Goal: Task Accomplishment & Management: Use online tool/utility

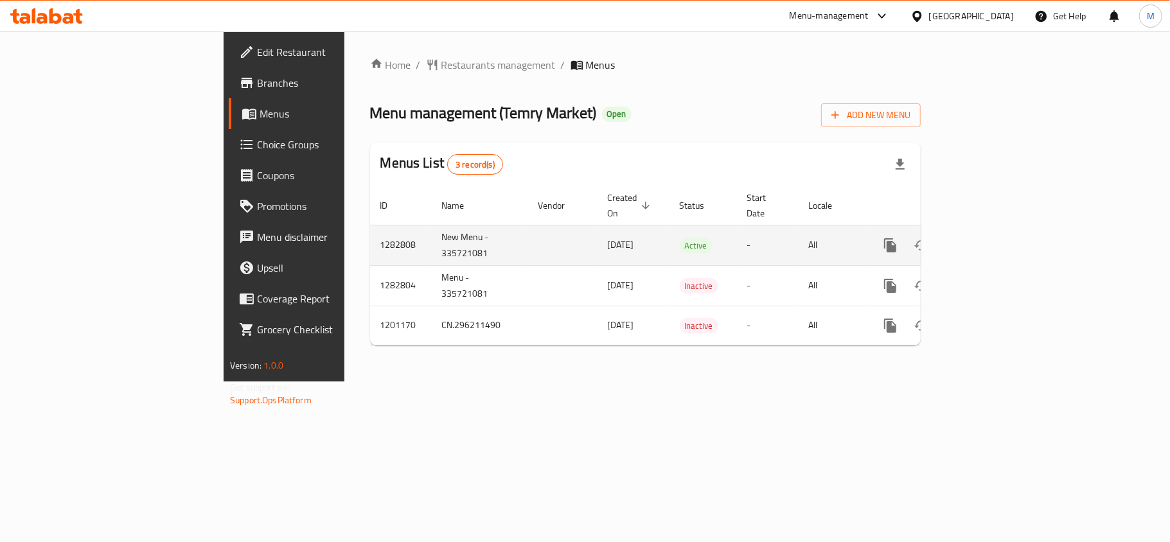
click at [989, 240] on icon "enhanced table" at bounding box center [983, 246] width 12 height 12
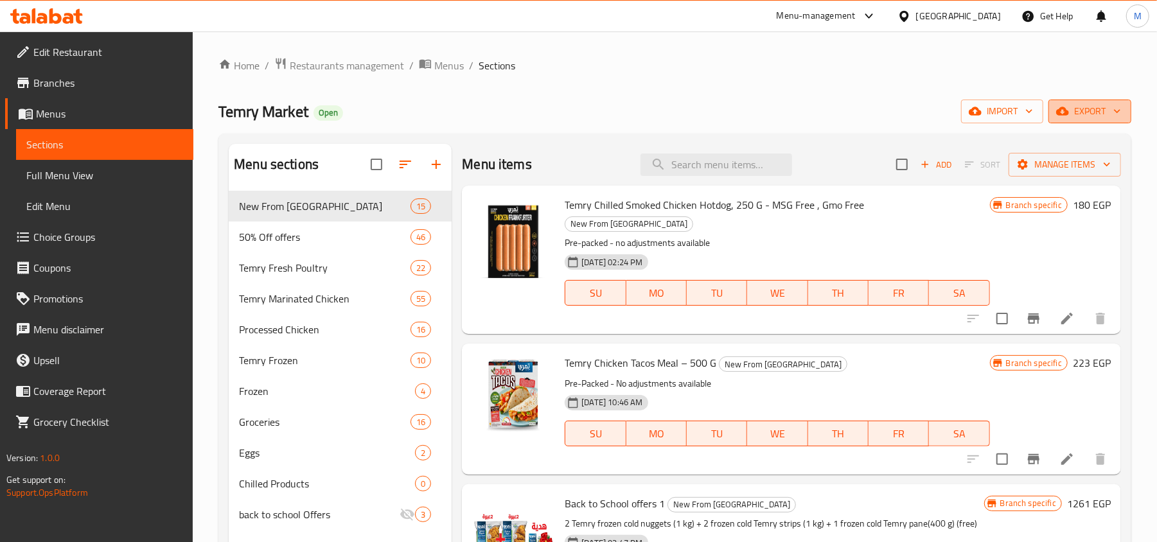
click at [1107, 119] on span "export" at bounding box center [1090, 111] width 62 height 16
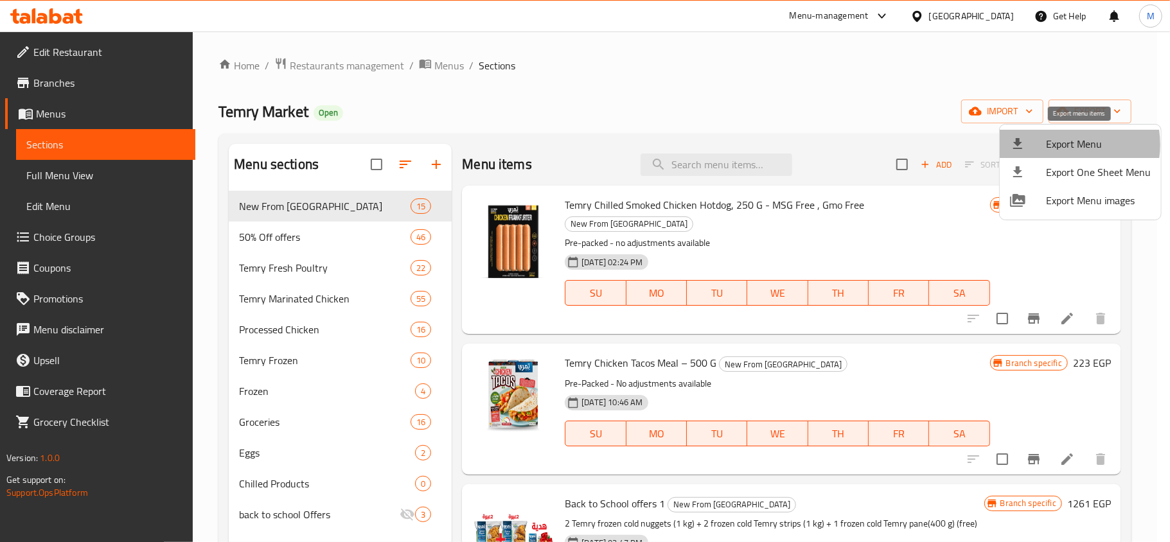
click at [1057, 145] on span "Export Menu" at bounding box center [1098, 143] width 105 height 15
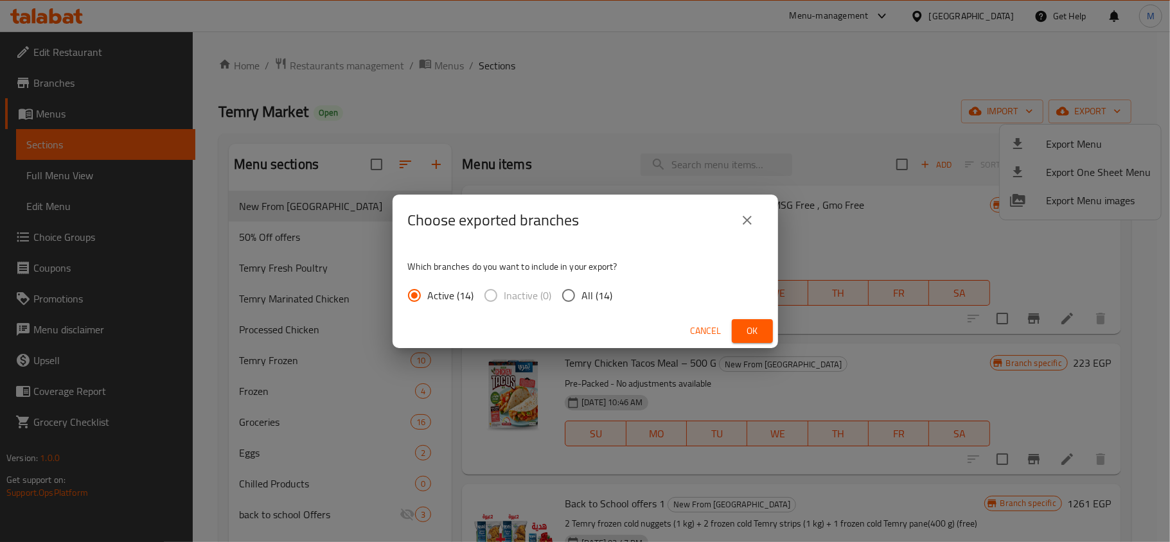
click at [561, 296] on input "All (14)" at bounding box center [568, 295] width 27 height 27
radio input "true"
click at [757, 324] on span "Ok" at bounding box center [752, 331] width 21 height 16
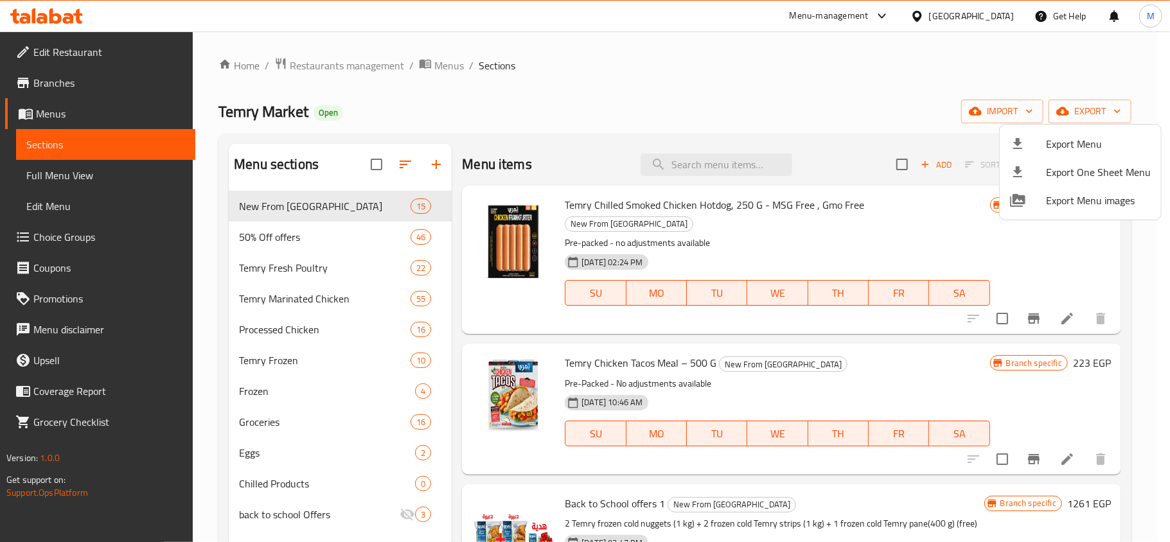
click at [622, 85] on div at bounding box center [585, 271] width 1170 height 542
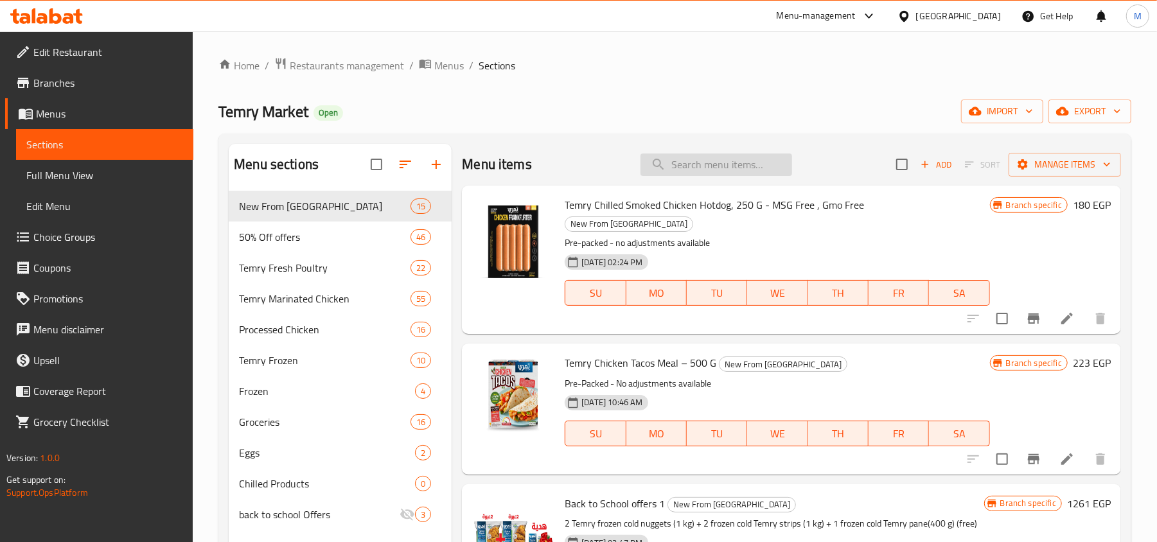
click at [723, 163] on input "search" at bounding box center [717, 165] width 152 height 22
paste input "Buy 1 W.C. 1300g+ legs1k get 50% off (4parts 1200)"
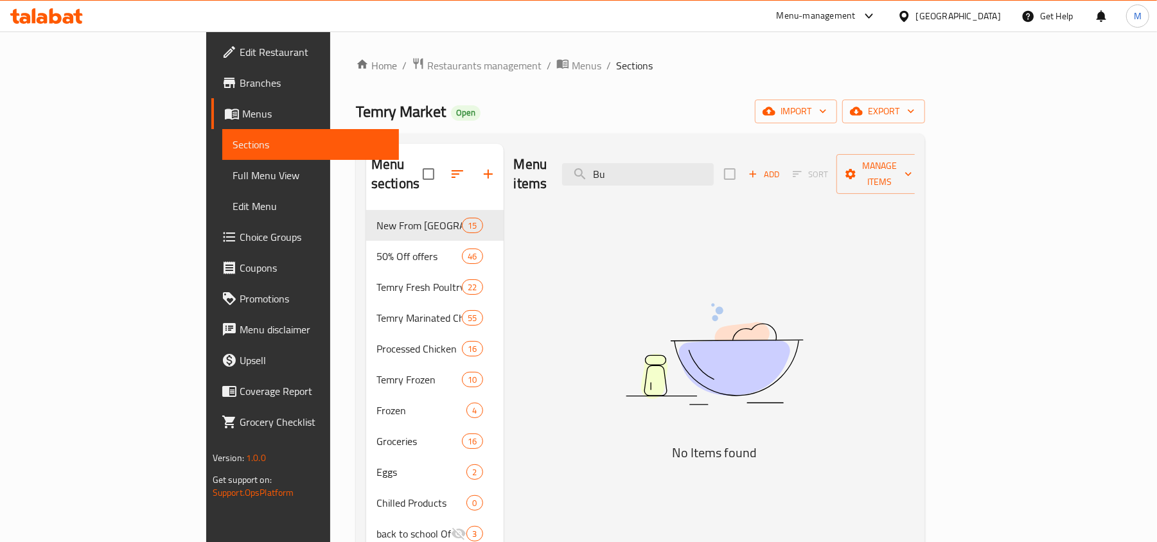
type input "B"
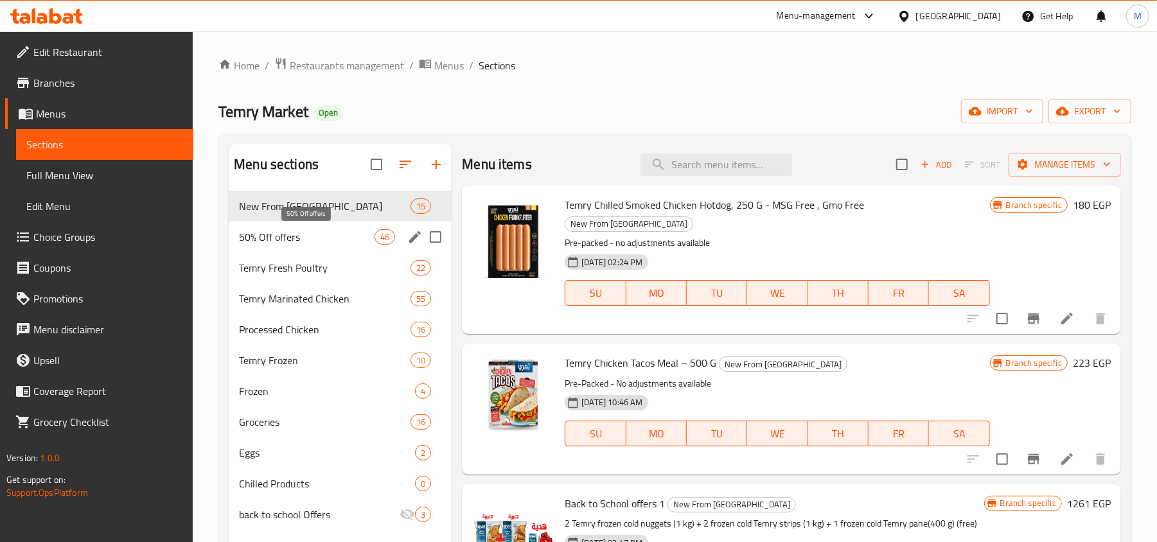
click at [325, 231] on span "50% Off offers" at bounding box center [307, 236] width 136 height 15
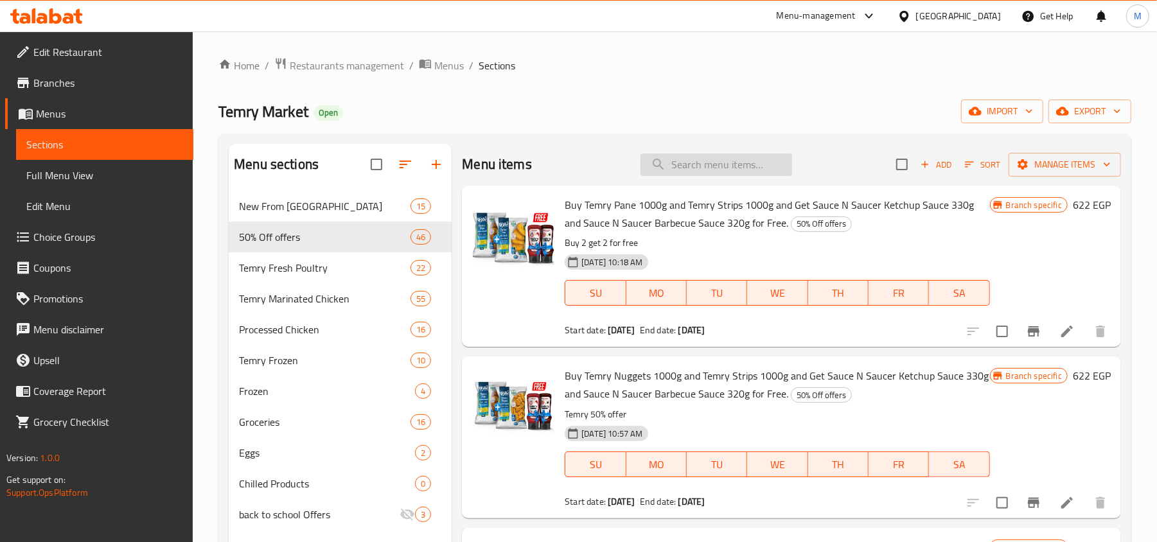
click at [712, 172] on input "search" at bounding box center [717, 165] width 152 height 22
paste input "legs1k"
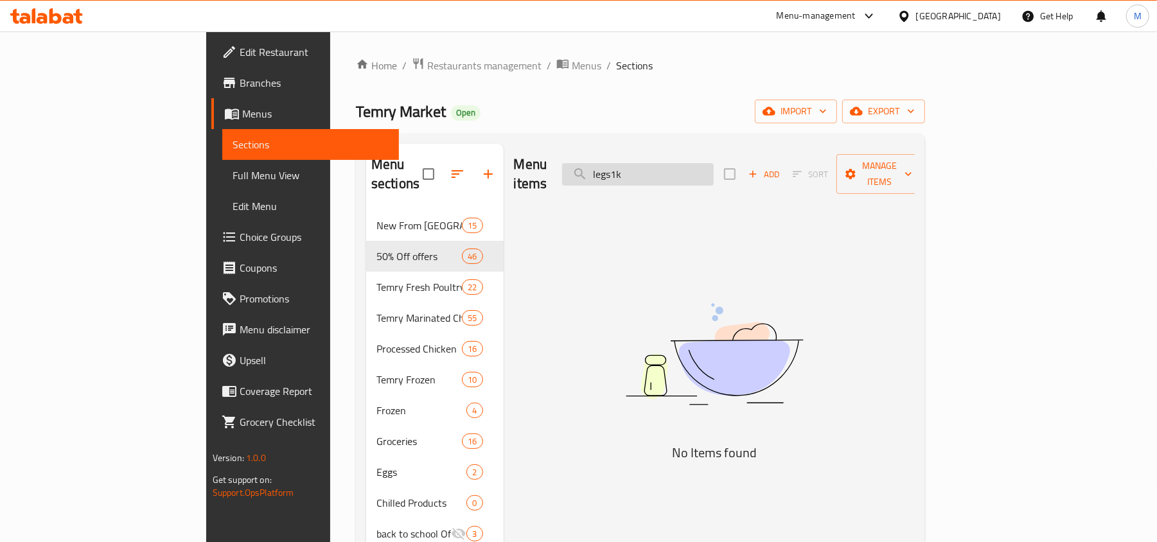
click at [690, 165] on input "legs1k" at bounding box center [638, 174] width 152 height 22
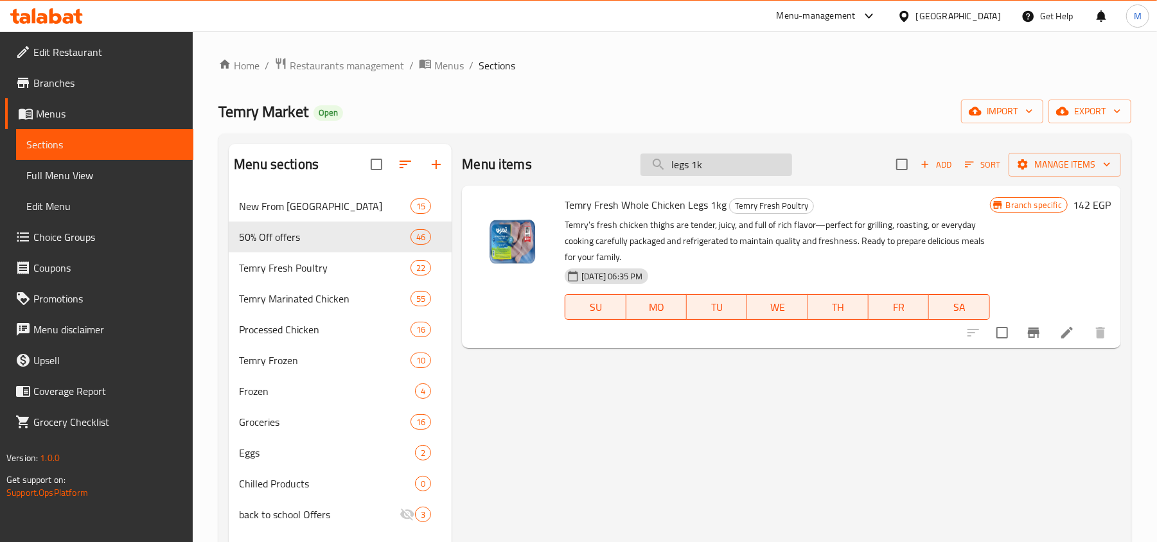
click at [733, 162] on input "legs 1k" at bounding box center [717, 165] width 152 height 22
paste input "4 parts"
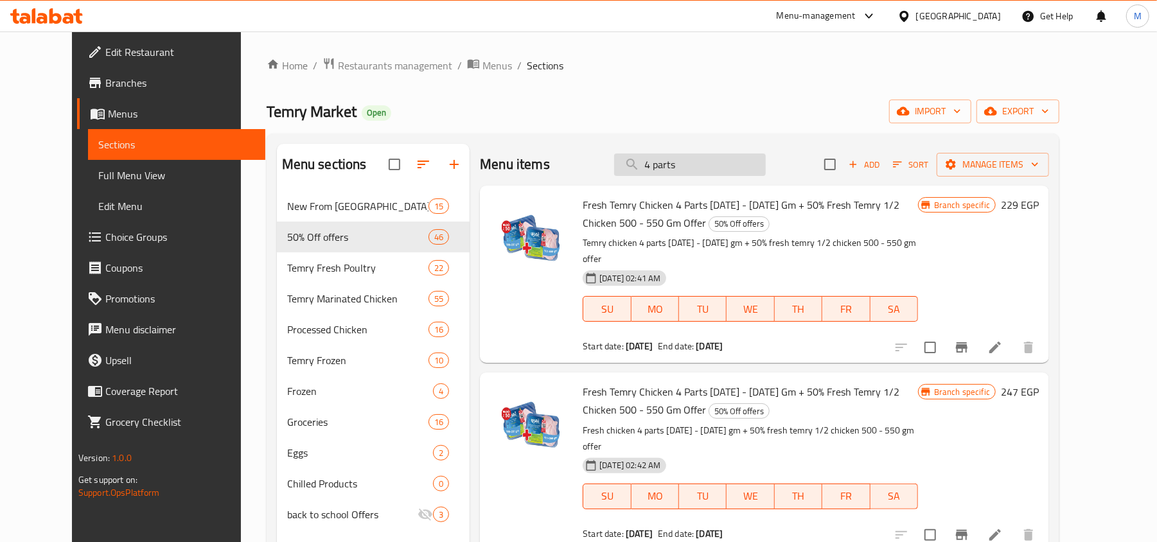
click at [720, 168] on input "4 parts" at bounding box center [690, 165] width 152 height 22
paste input "w.c 1300"
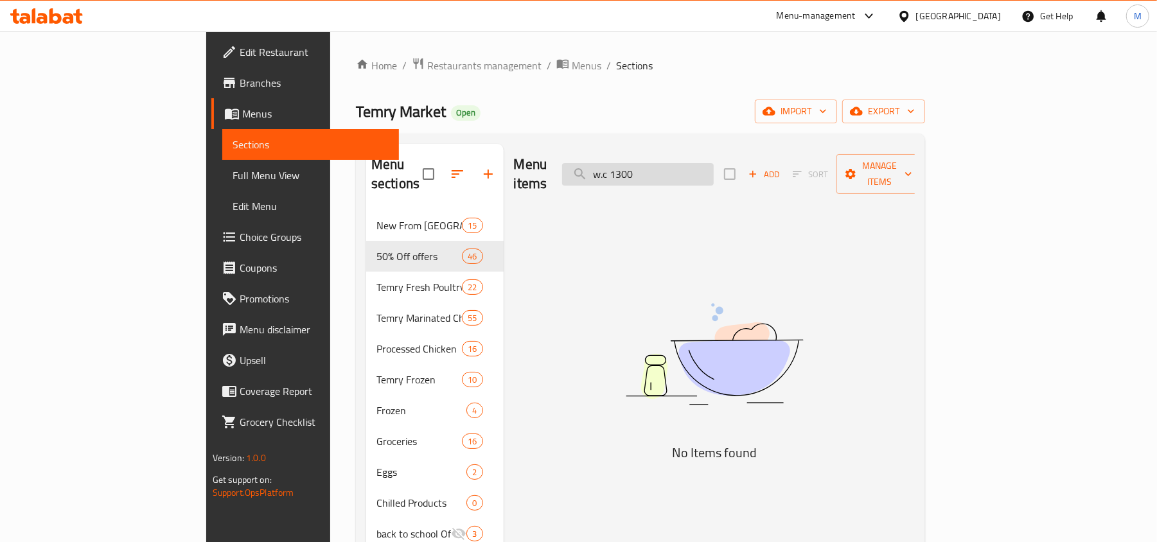
click at [690, 166] on input "w.c 1300" at bounding box center [638, 174] width 152 height 22
click at [682, 170] on input "w.c 1300" at bounding box center [638, 174] width 152 height 22
click at [687, 163] on input "w.c 1300" at bounding box center [638, 174] width 152 height 22
click at [684, 163] on input "w.c 1300" at bounding box center [638, 174] width 152 height 22
click at [674, 163] on input "w 1300" at bounding box center [638, 174] width 152 height 22
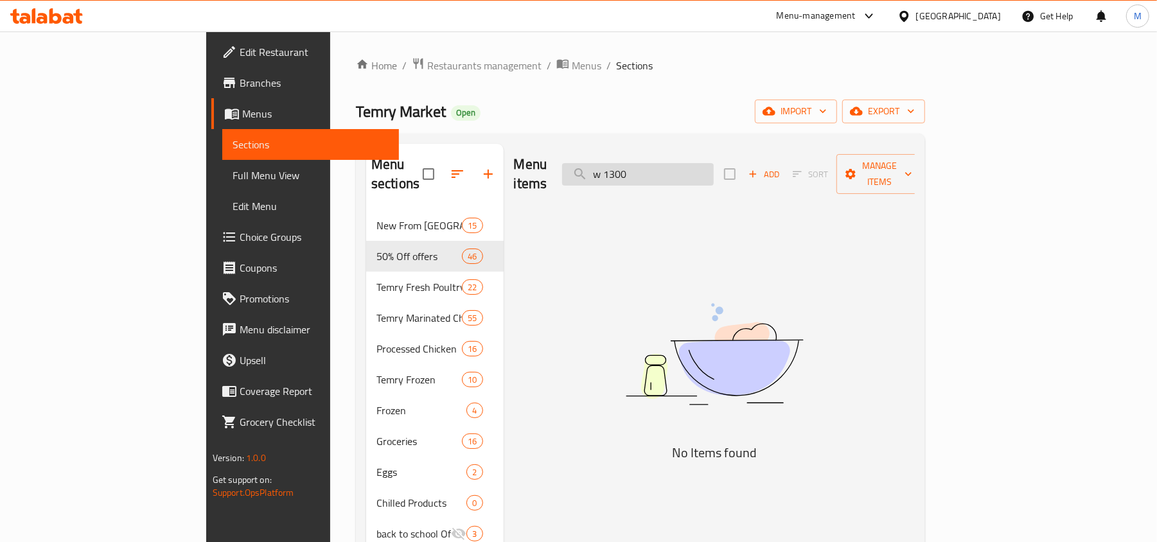
click at [674, 163] on input "w 1300" at bounding box center [638, 174] width 152 height 22
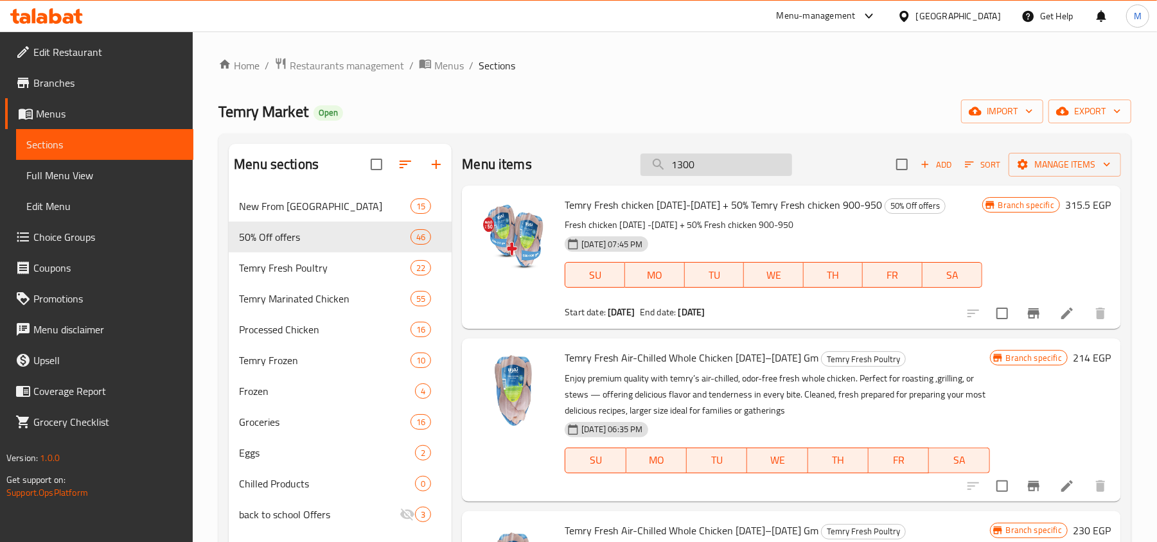
click at [715, 161] on input "1300" at bounding box center [717, 165] width 152 height 22
paste input "Whole Chicken"
click at [715, 161] on input "1300" at bounding box center [717, 165] width 152 height 22
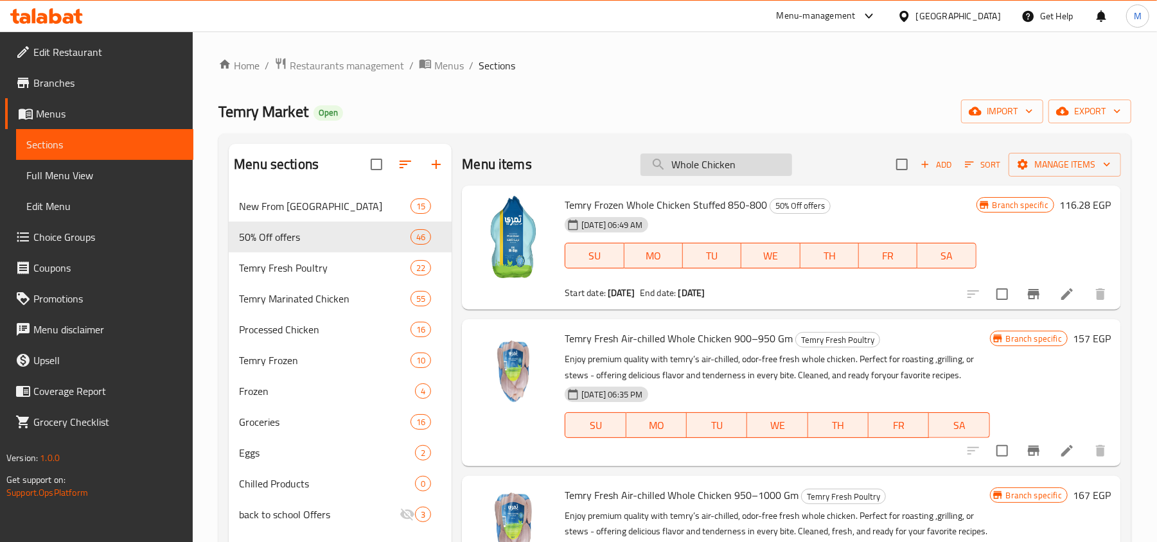
click at [724, 168] on input "Whole Chicken" at bounding box center [717, 165] width 152 height 22
paste input "Fillet + Shish + W.C + Drums + legs + livers"
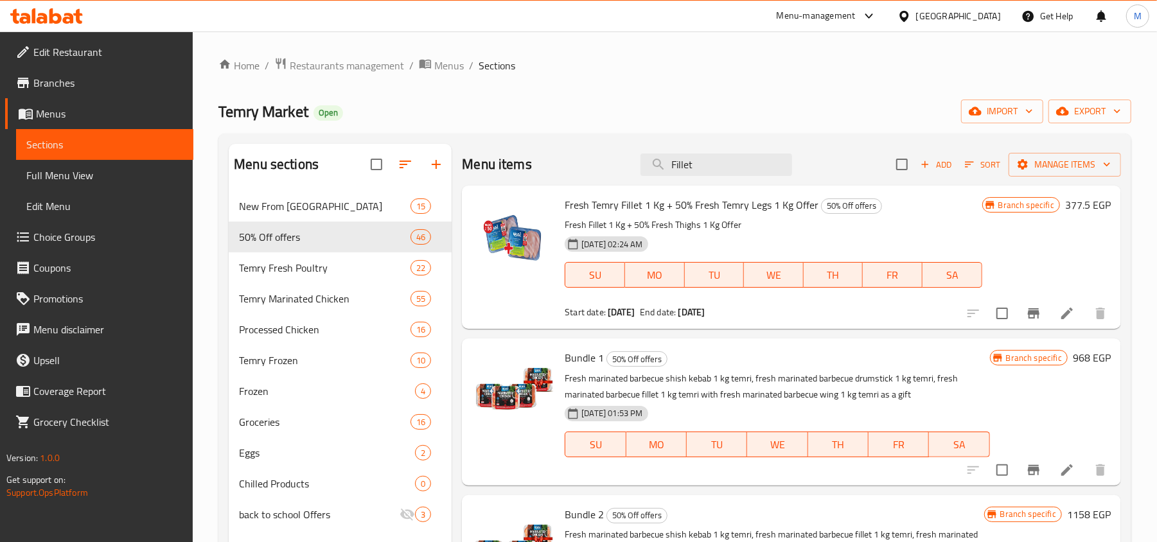
click at [656, 217] on div "Fresh Temry Fillet 1 Kg + 50% Fresh Temry Legs 1 Kg Offer 50% Off offers Fresh …" at bounding box center [773, 257] width 427 height 133
click at [699, 168] on input "Fillet" at bounding box center [717, 165] width 152 height 22
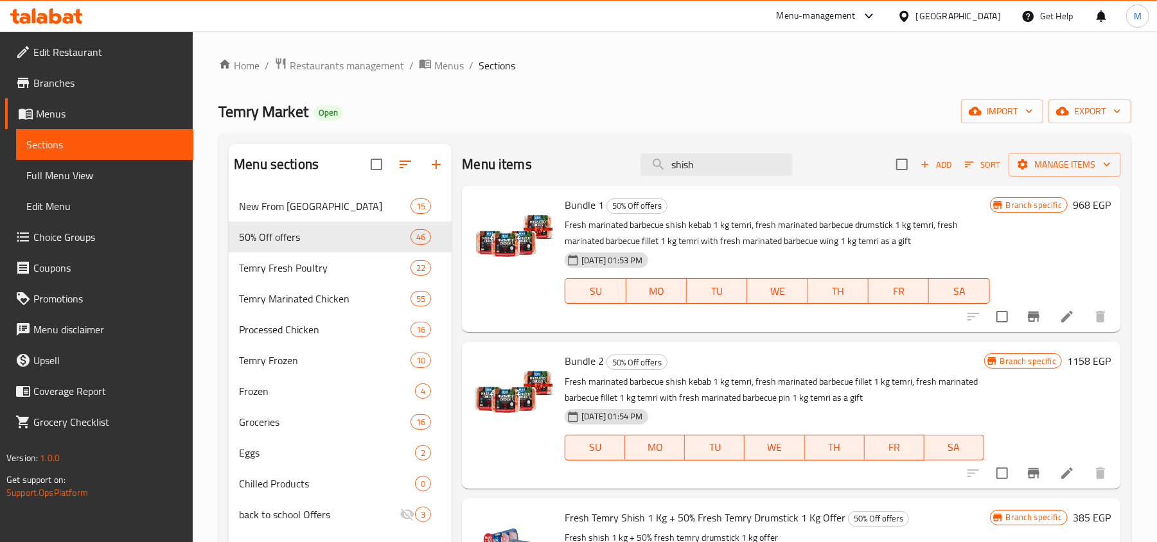
click at [718, 203] on h6 "Bundle 1 50% Off offers" at bounding box center [777, 205] width 425 height 18
click at [716, 168] on input "shish" at bounding box center [717, 165] width 152 height 22
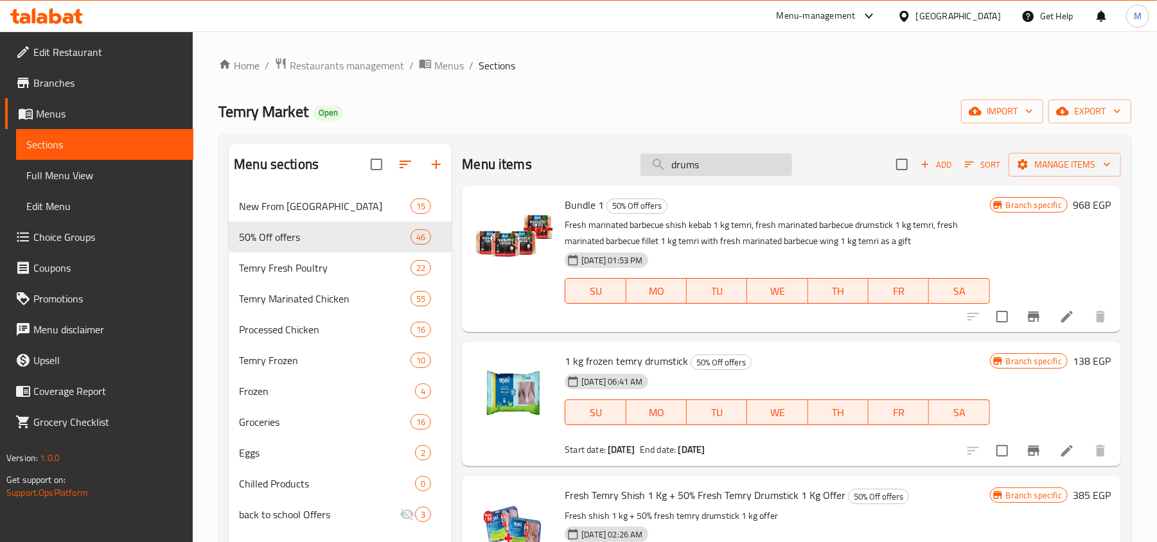
click at [740, 170] on input "drums" at bounding box center [717, 165] width 152 height 22
type input "drums"
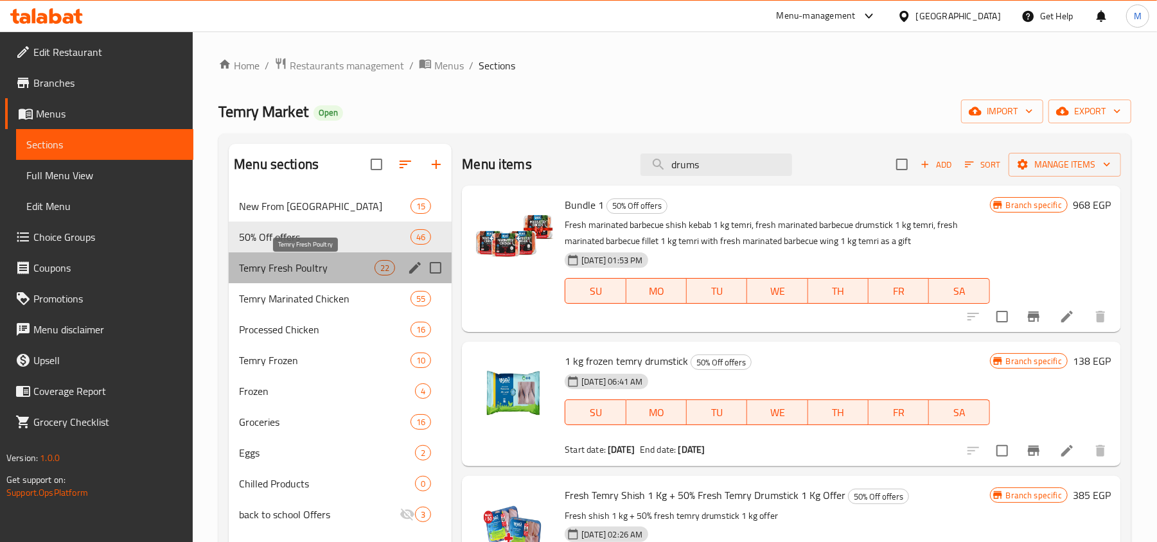
click at [315, 270] on span "Temry Fresh Poultry" at bounding box center [307, 267] width 136 height 15
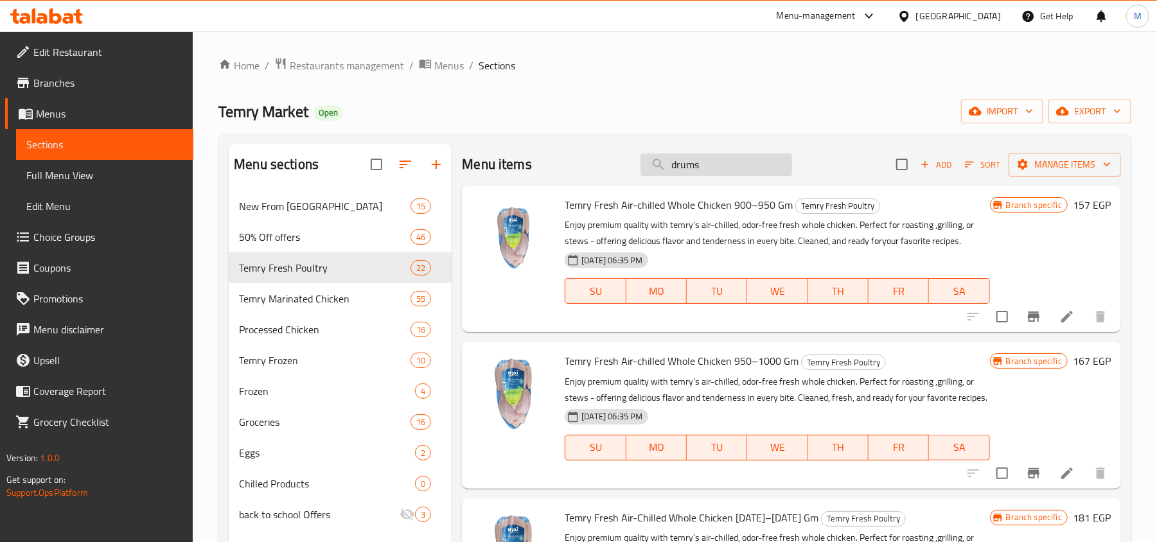
click at [726, 165] on input "drums" at bounding box center [717, 165] width 152 height 22
click at [728, 150] on div "Menu items Add Sort Manage items" at bounding box center [791, 165] width 659 height 42
click at [730, 165] on input "search" at bounding box center [717, 165] width 152 height 22
click at [707, 172] on input "search" at bounding box center [717, 165] width 152 height 22
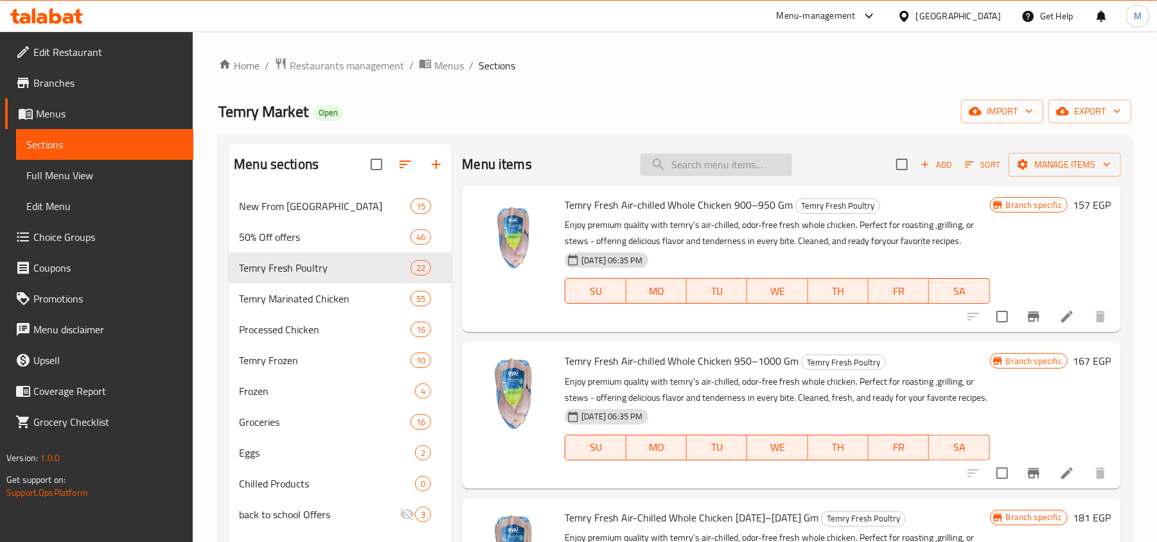
click at [707, 172] on input "search" at bounding box center [717, 165] width 152 height 22
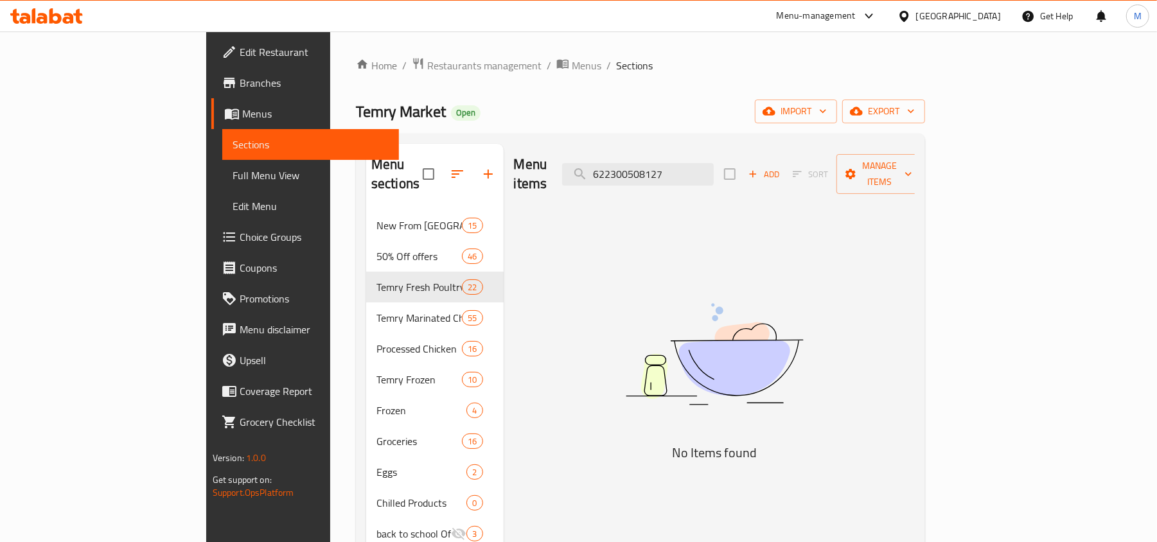
type input "6223005081278"
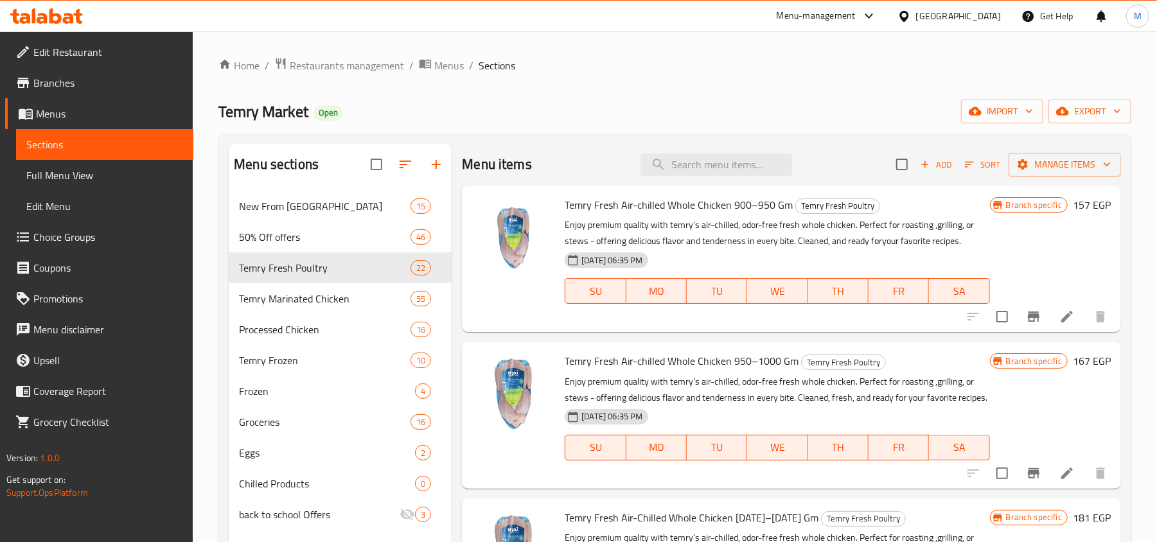
click at [1109, 94] on div "Home / Restaurants management / Menus / Sections Temry Market Open import expor…" at bounding box center [675, 376] width 913 height 639
click at [1108, 108] on span "export" at bounding box center [1090, 111] width 62 height 16
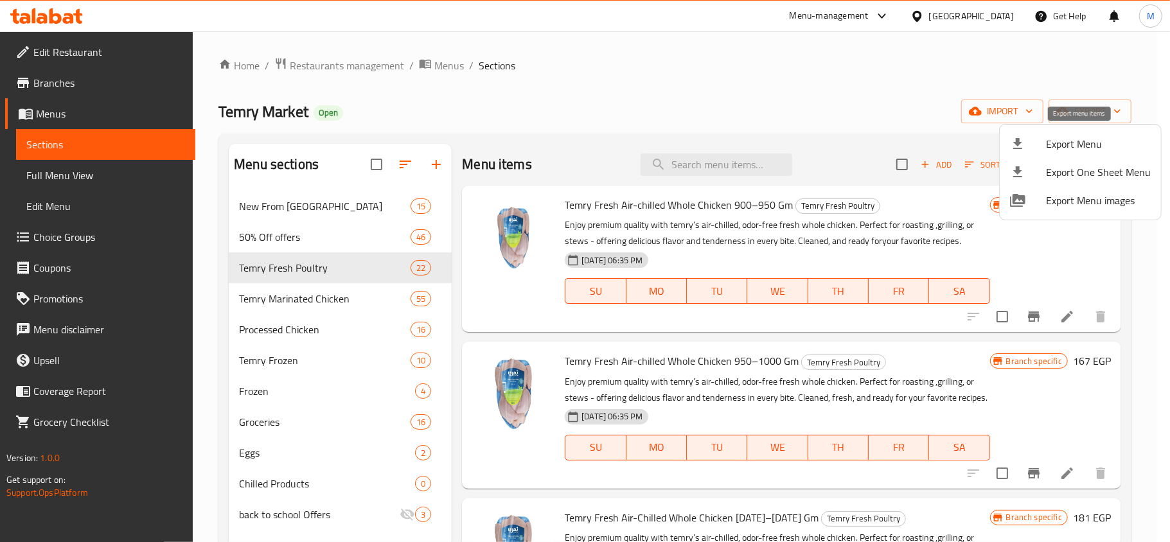
click at [1089, 149] on span "Export Menu" at bounding box center [1098, 143] width 105 height 15
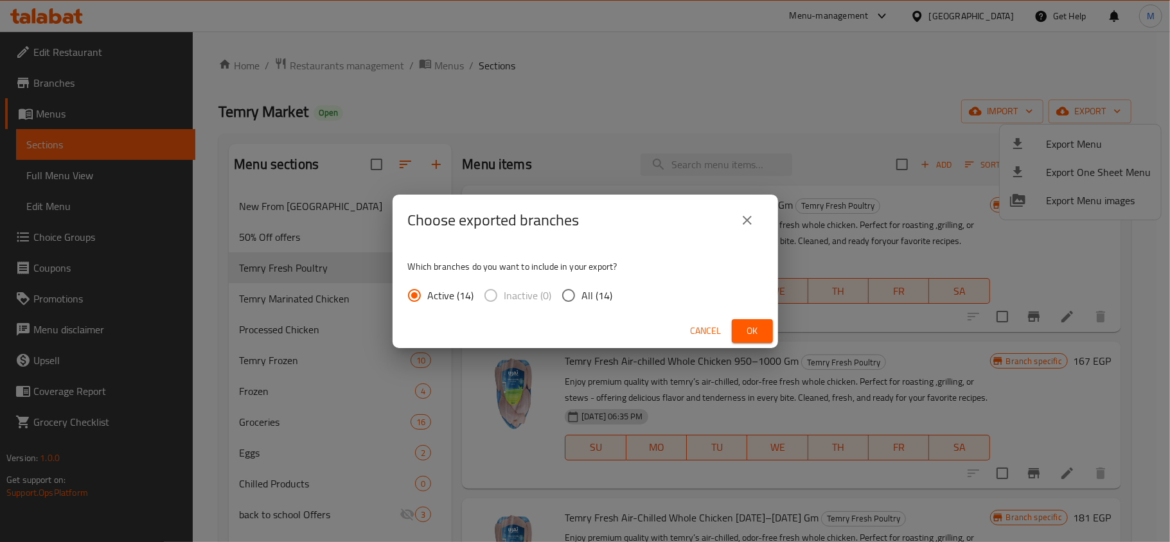
click at [569, 297] on input "All (14)" at bounding box center [568, 295] width 27 height 27
radio input "true"
click at [735, 325] on button "Ok" at bounding box center [752, 331] width 41 height 24
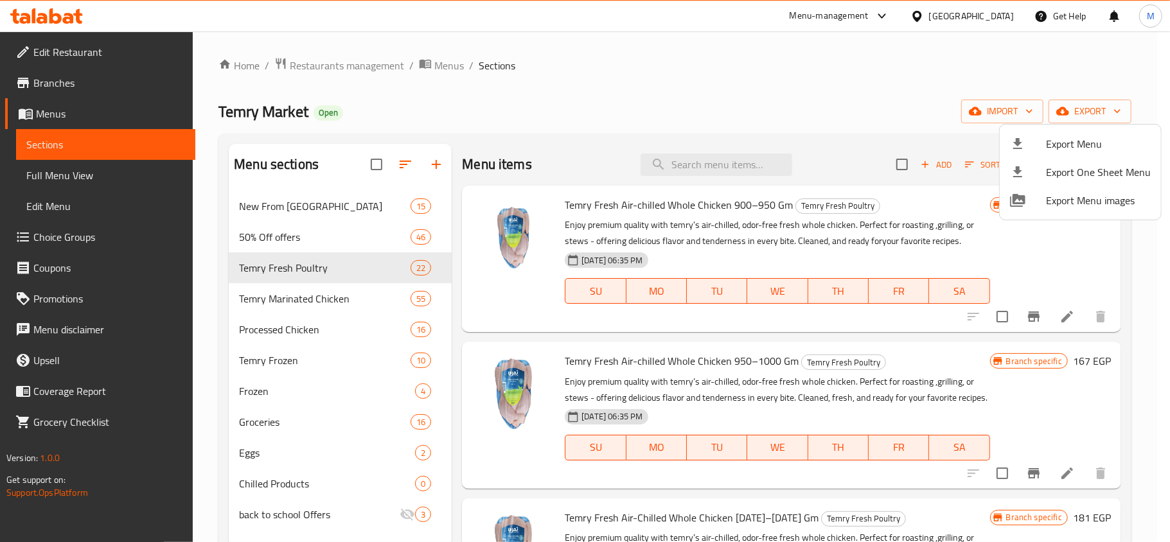
click at [728, 160] on div at bounding box center [585, 271] width 1170 height 542
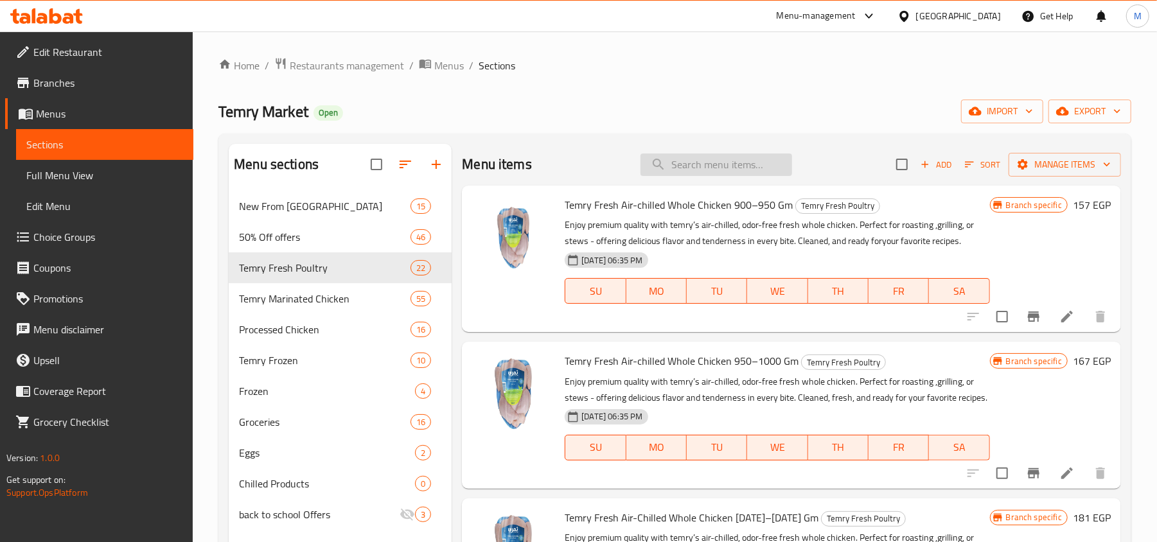
click at [726, 168] on input "search" at bounding box center [717, 165] width 152 height 22
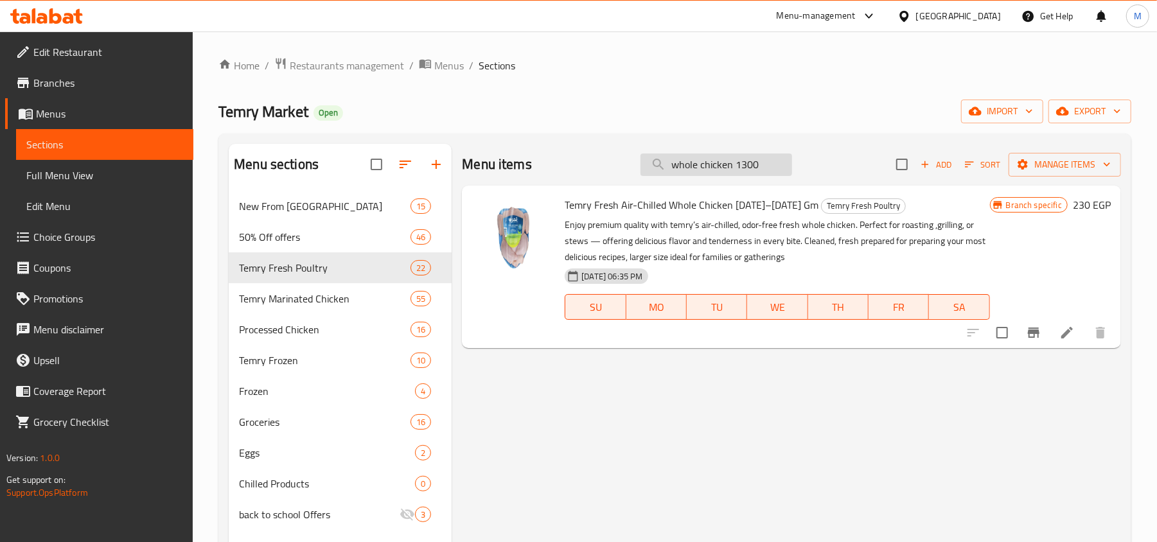
click at [744, 170] on input "whole chicken 1300" at bounding box center [717, 165] width 152 height 22
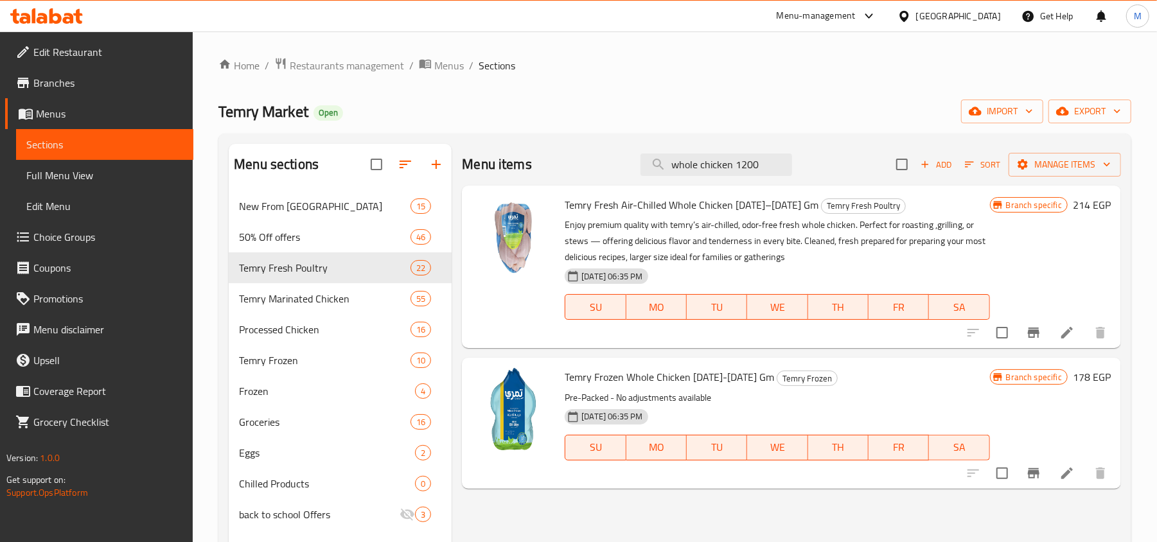
click at [738, 213] on span "Temry Fresh Air-Chilled Whole Chicken [DATE]–[DATE] Gm" at bounding box center [692, 204] width 254 height 19
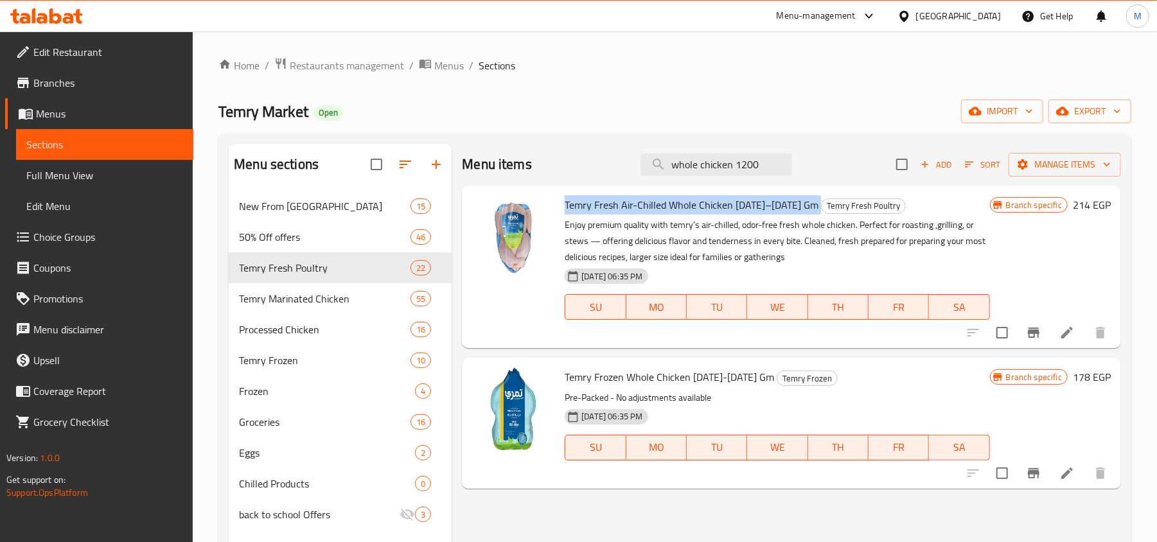
click at [738, 213] on span "Temry Fresh Air-Chilled Whole Chicken [DATE]–[DATE] Gm" at bounding box center [692, 204] width 254 height 19
click at [726, 163] on input "whole chicken 1200" at bounding box center [717, 165] width 152 height 22
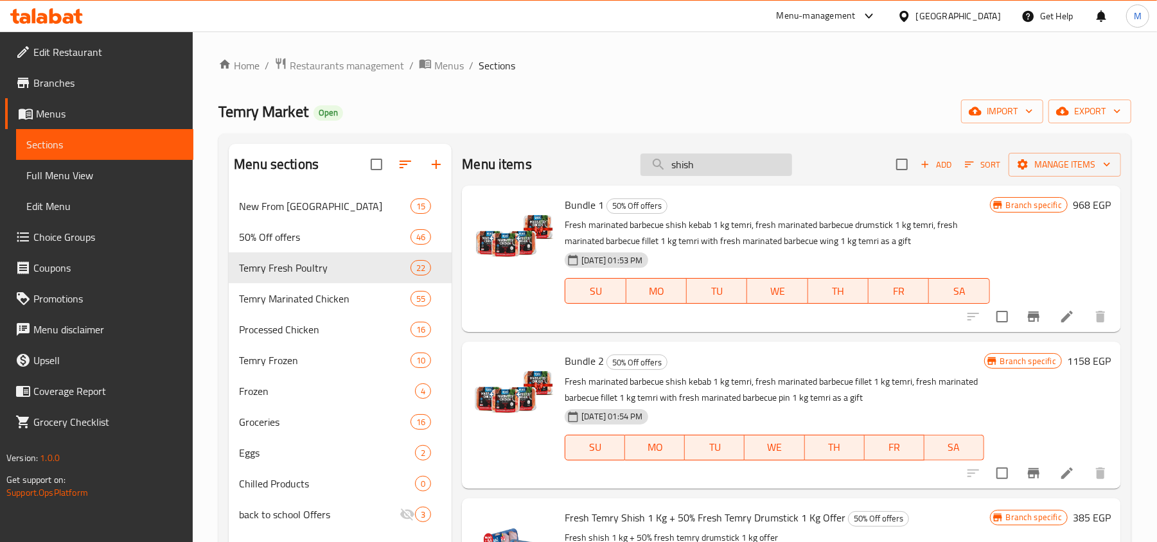
click at [761, 163] on input "shish" at bounding box center [717, 165] width 152 height 22
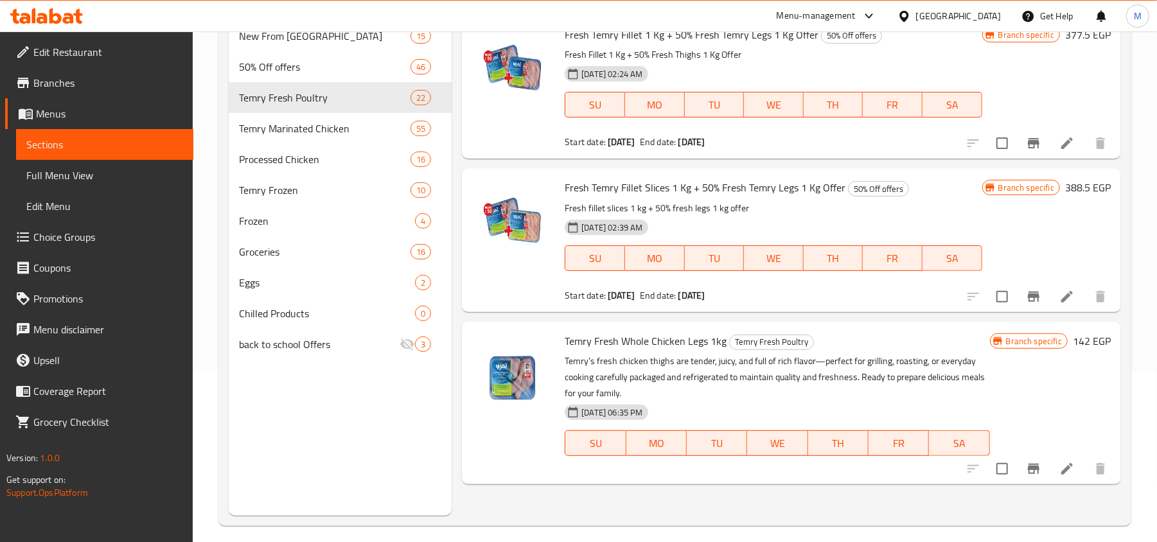
scroll to position [171, 0]
click at [684, 341] on span "Temry Fresh Whole Chicken Legs 1kg" at bounding box center [646, 340] width 162 height 19
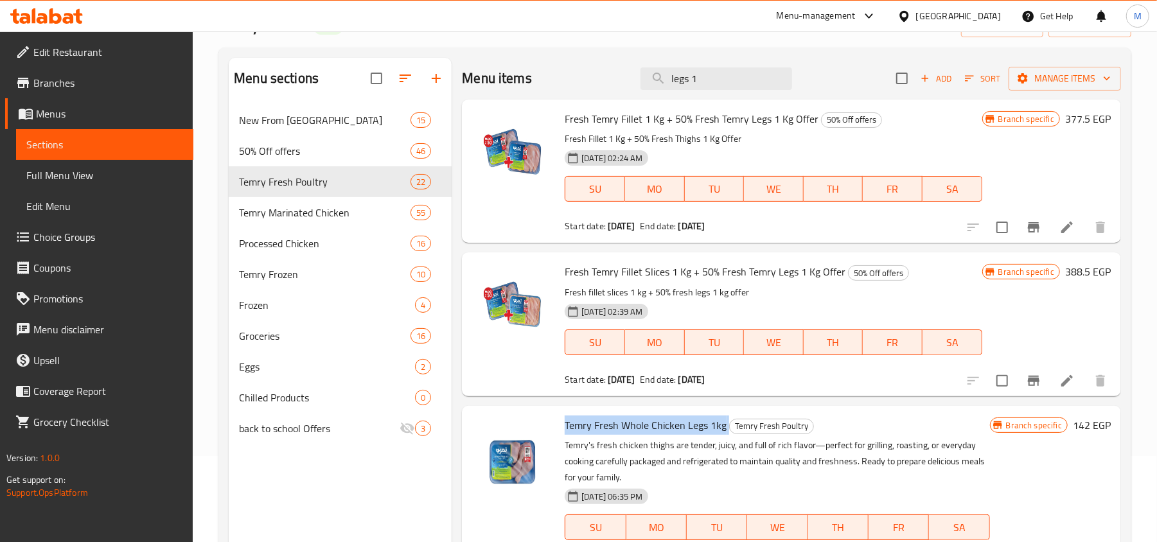
scroll to position [85, 0]
drag, startPoint x: 633, startPoint y: 440, endPoint x: 589, endPoint y: 424, distance: 47.2
click at [589, 424] on span "Temry Fresh Whole Chicken Legs 1kg" at bounding box center [646, 425] width 162 height 19
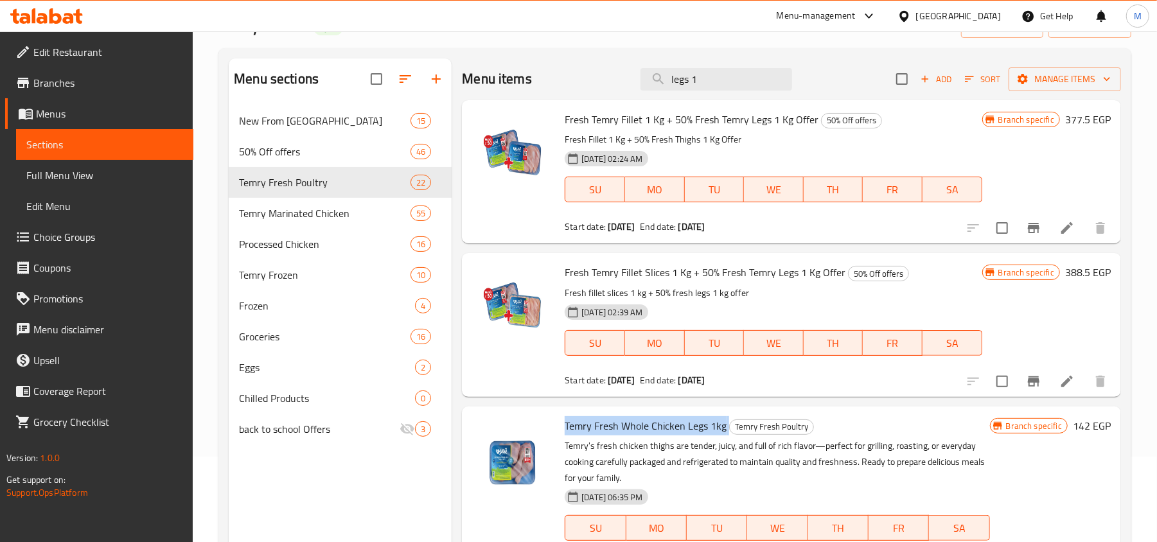
copy h6 "Temry Fresh Whole Chicken Legs 1kg"
click at [762, 67] on div "Menu items legs 1 Add Sort Manage items" at bounding box center [791, 79] width 659 height 42
click at [763, 73] on input "legs 1" at bounding box center [717, 79] width 152 height 22
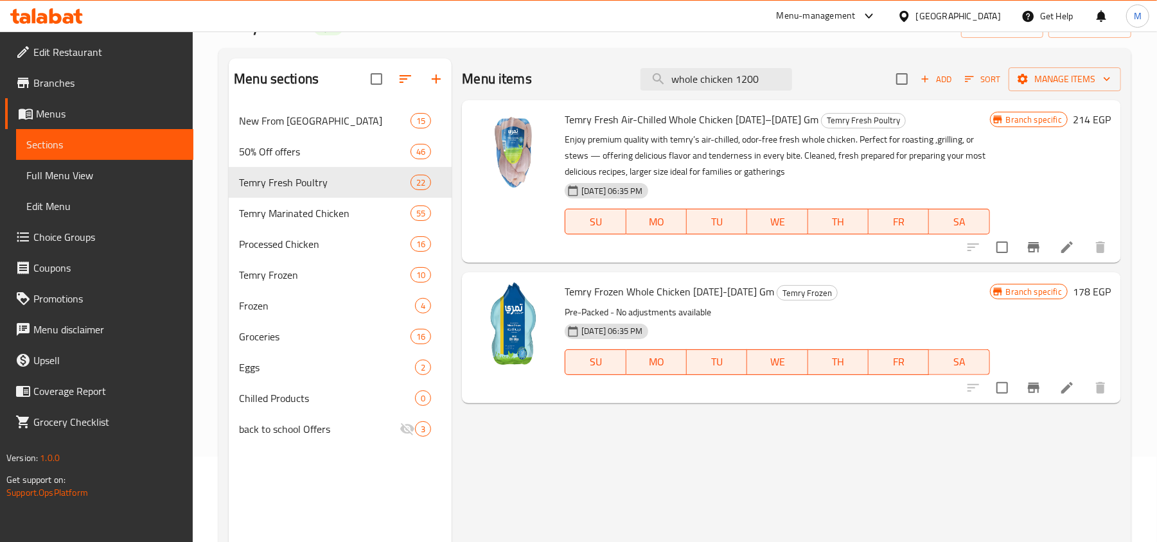
type input "whole chicken 1200"
click at [669, 118] on span "Temry Fresh Air-Chilled Whole Chicken [DATE]–[DATE] Gm" at bounding box center [692, 119] width 254 height 19
copy h6 "Temry Fresh Air-Chilled Whole Chicken [DATE]–[DATE] Gm"
